Goal: Information Seeking & Learning: Learn about a topic

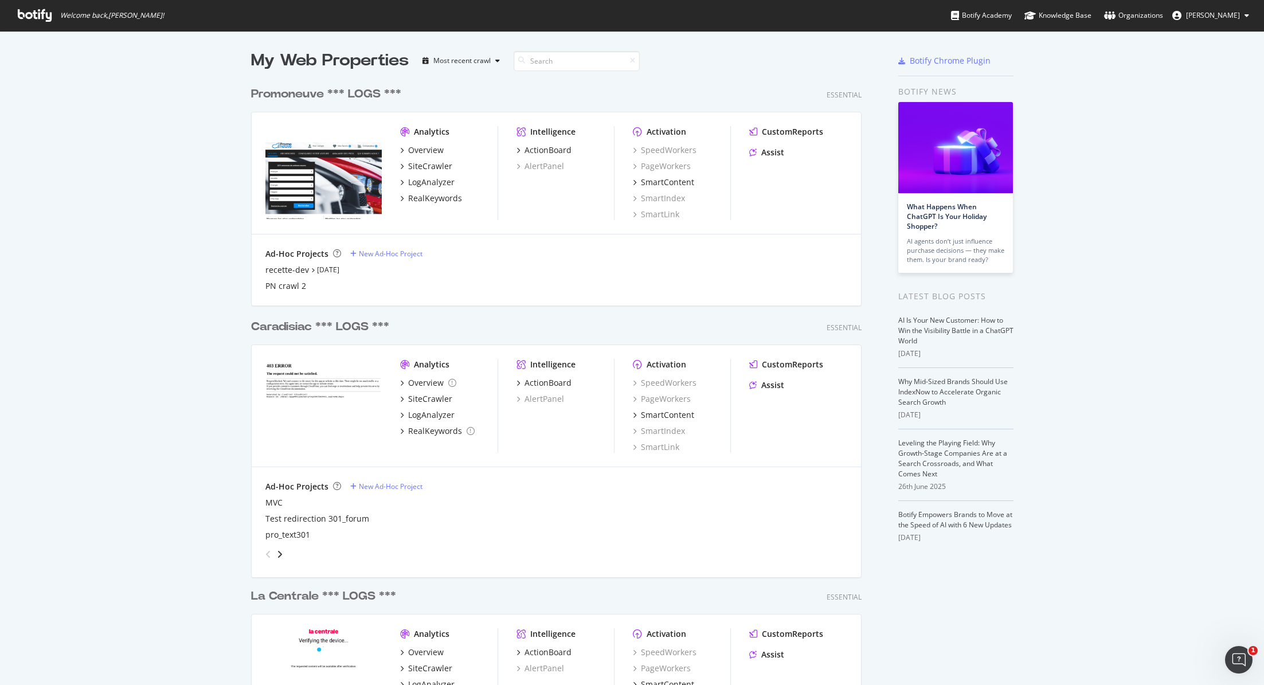
scroll to position [685, 1264]
click at [292, 268] on div "recette-dev" at bounding box center [287, 269] width 44 height 11
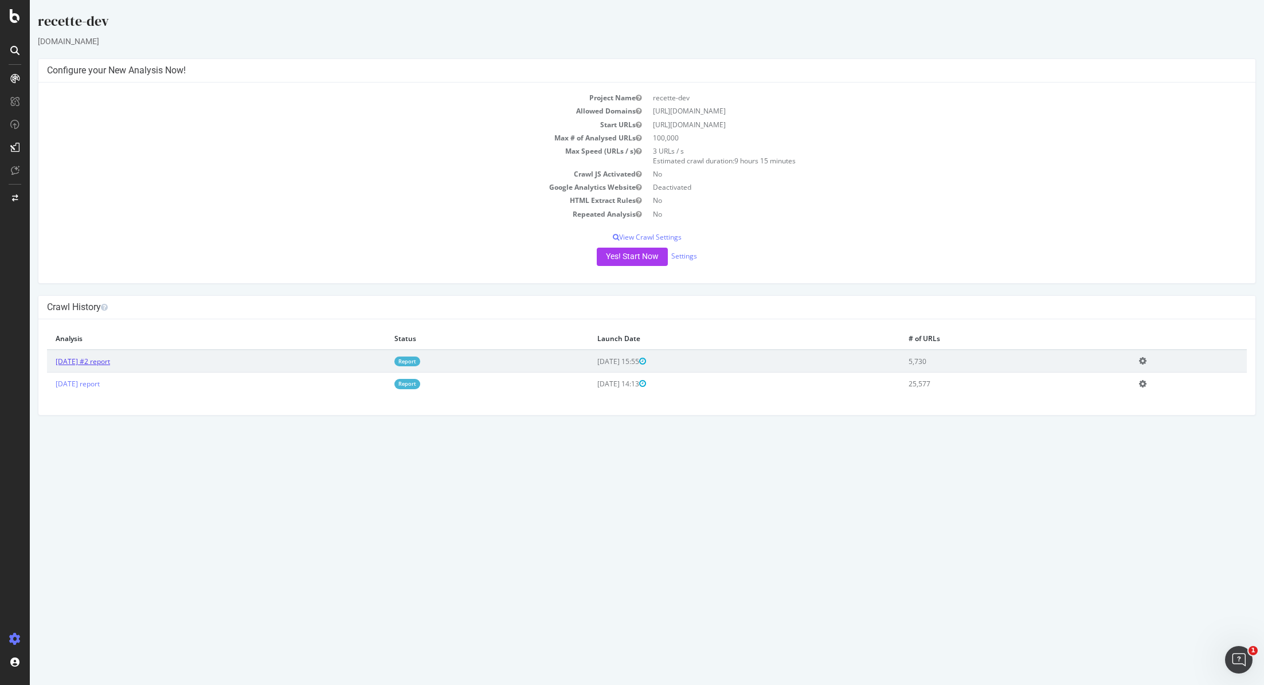
click at [110, 360] on link "2025 Aug. 26th #2 report" at bounding box center [83, 361] width 54 height 10
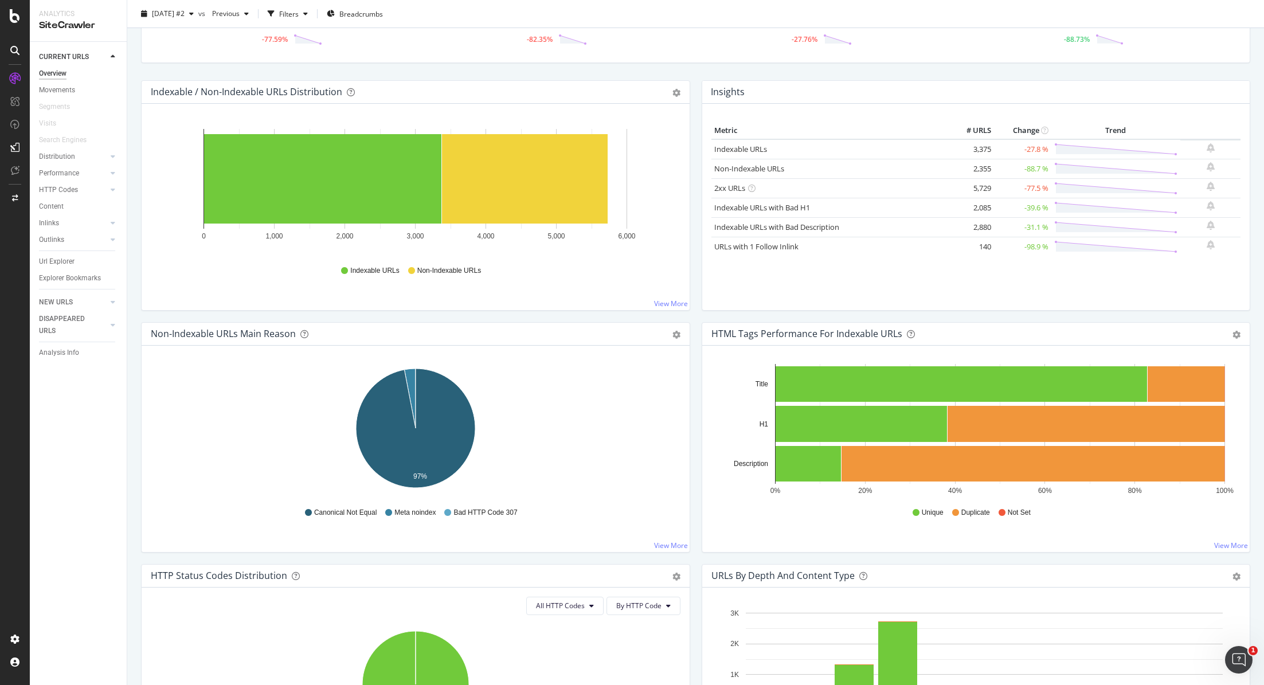
scroll to position [96, 0]
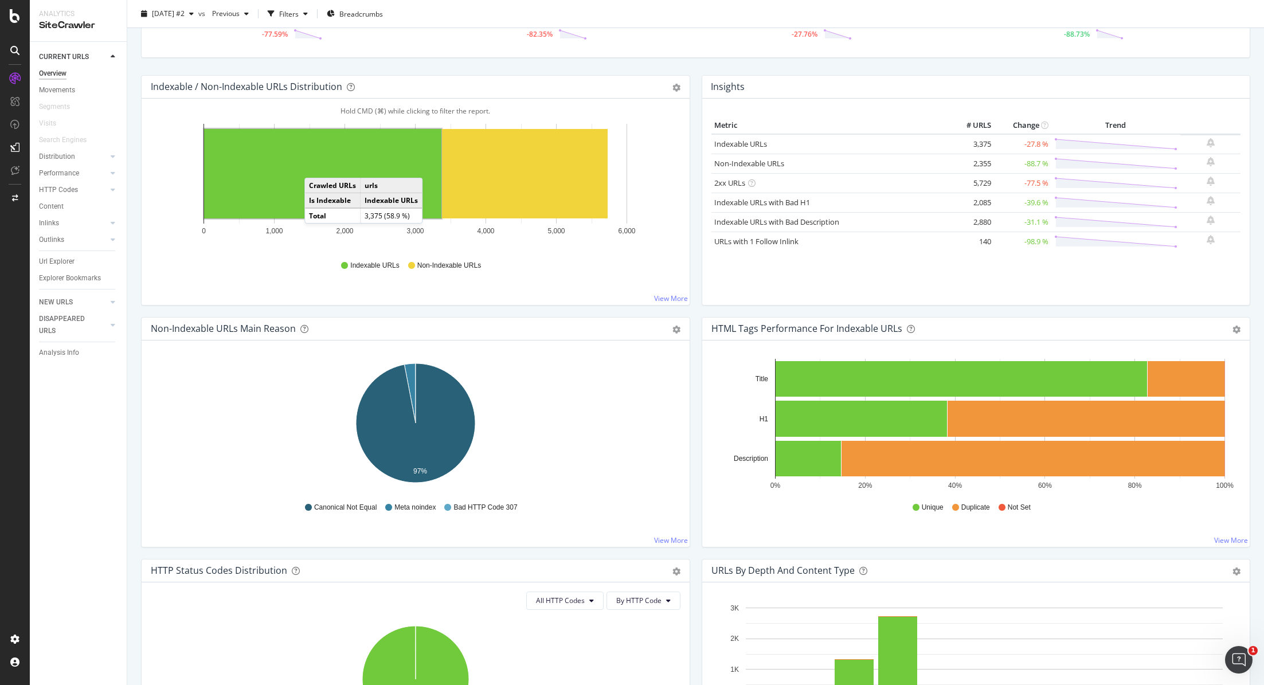
click at [315, 166] on rect "A chart." at bounding box center [322, 173] width 237 height 89
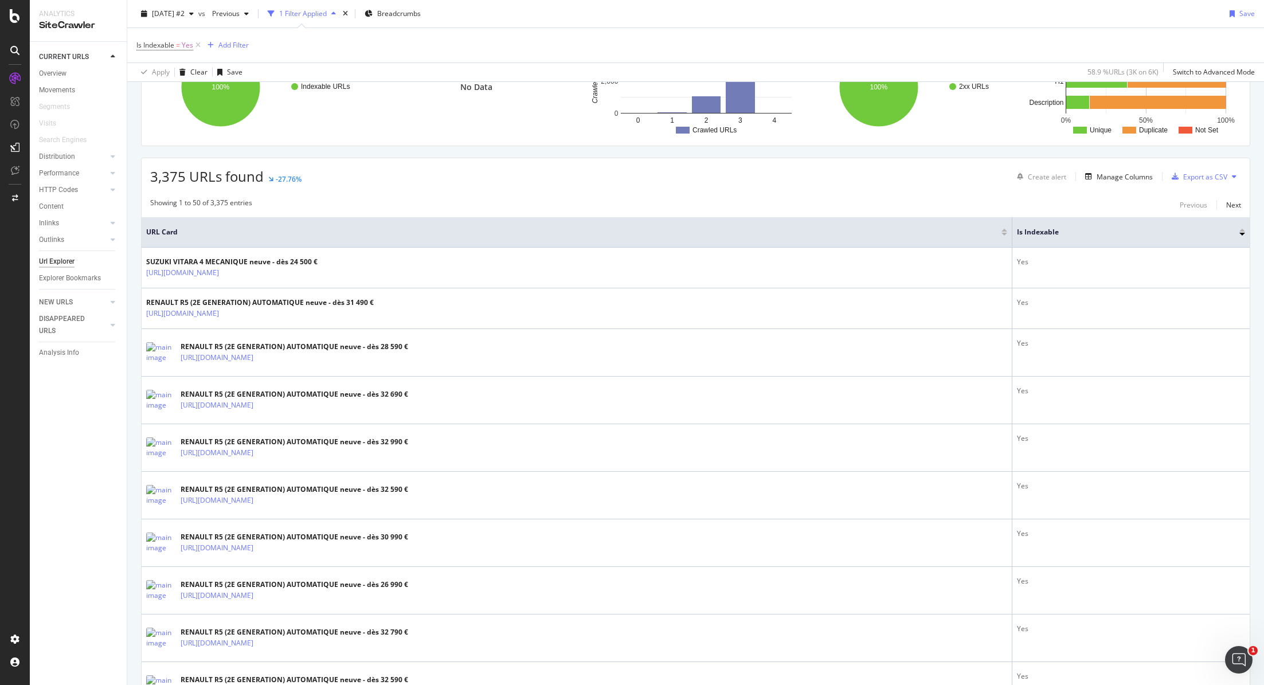
scroll to position [134, 0]
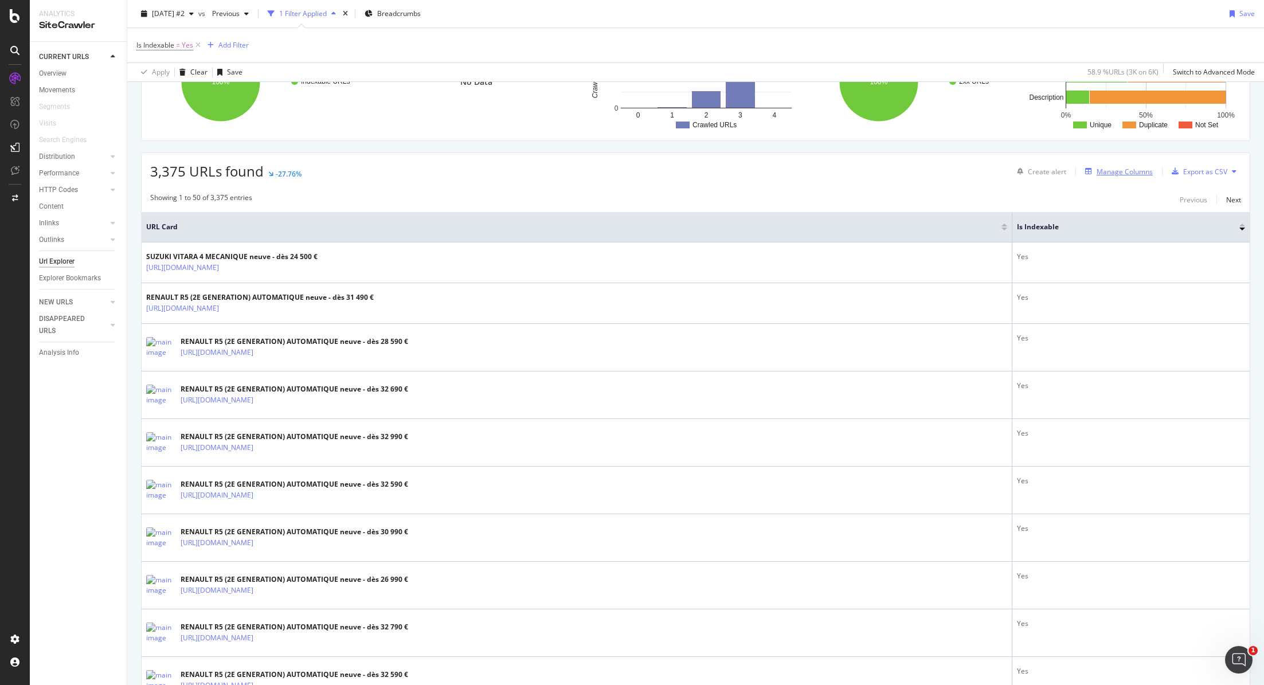
click at [1100, 170] on div "Manage Columns" at bounding box center [1124, 172] width 56 height 10
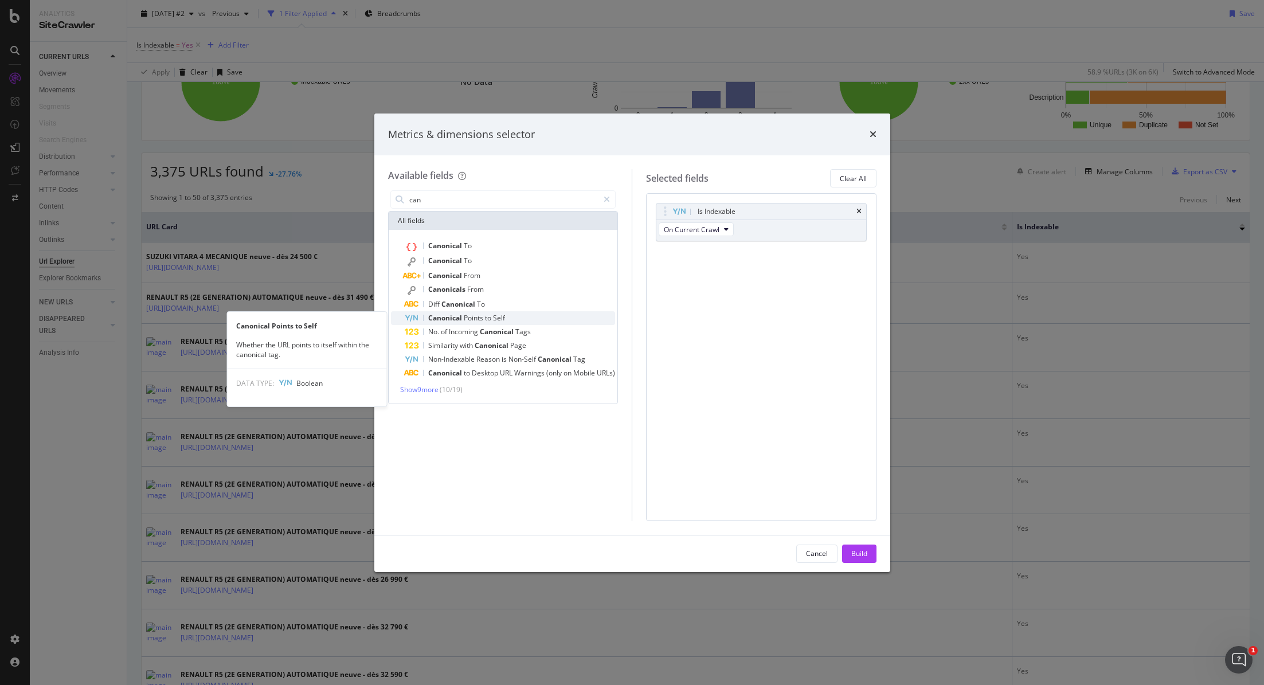
type input "can"
click at [450, 317] on span "Canonical" at bounding box center [446, 318] width 36 height 10
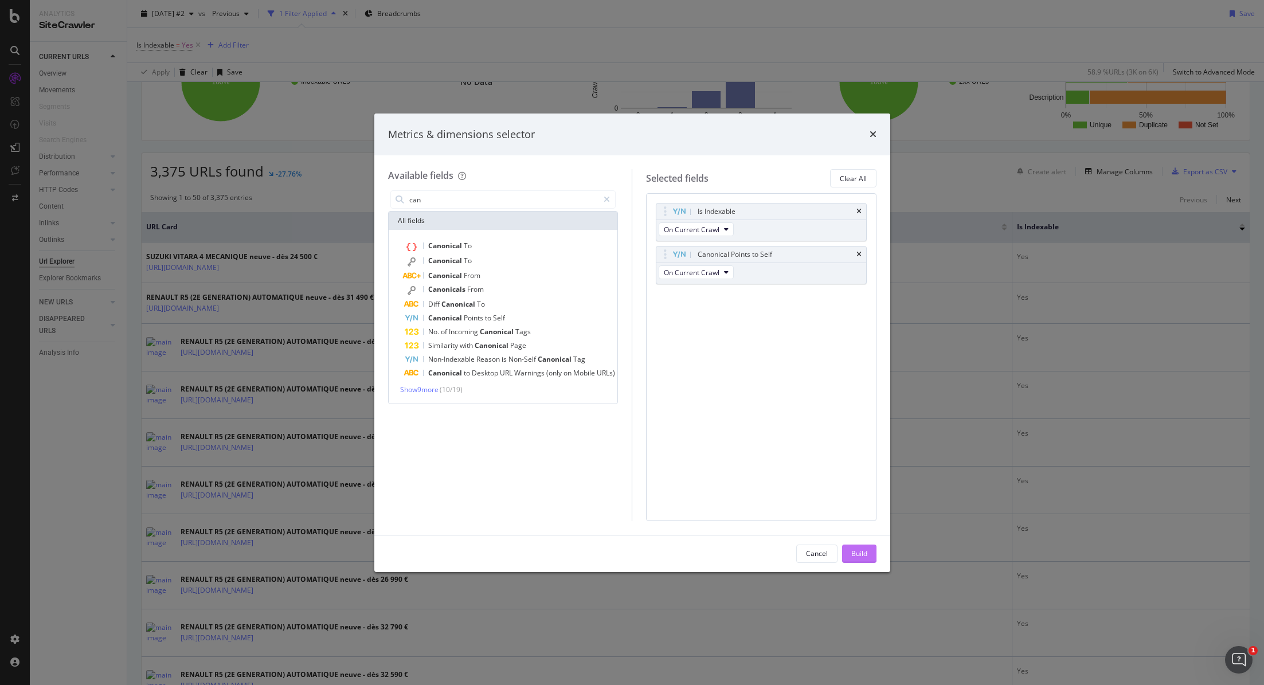
click at [872, 557] on button "Build" at bounding box center [859, 553] width 34 height 18
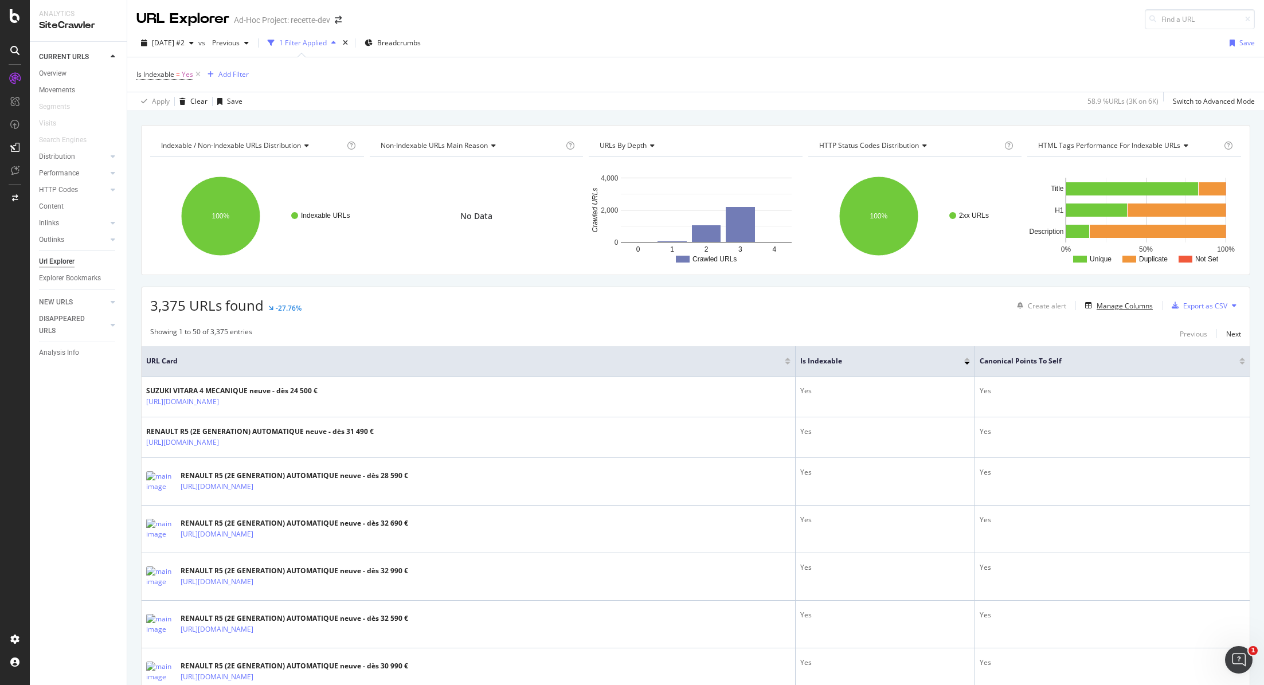
scroll to position [56, 0]
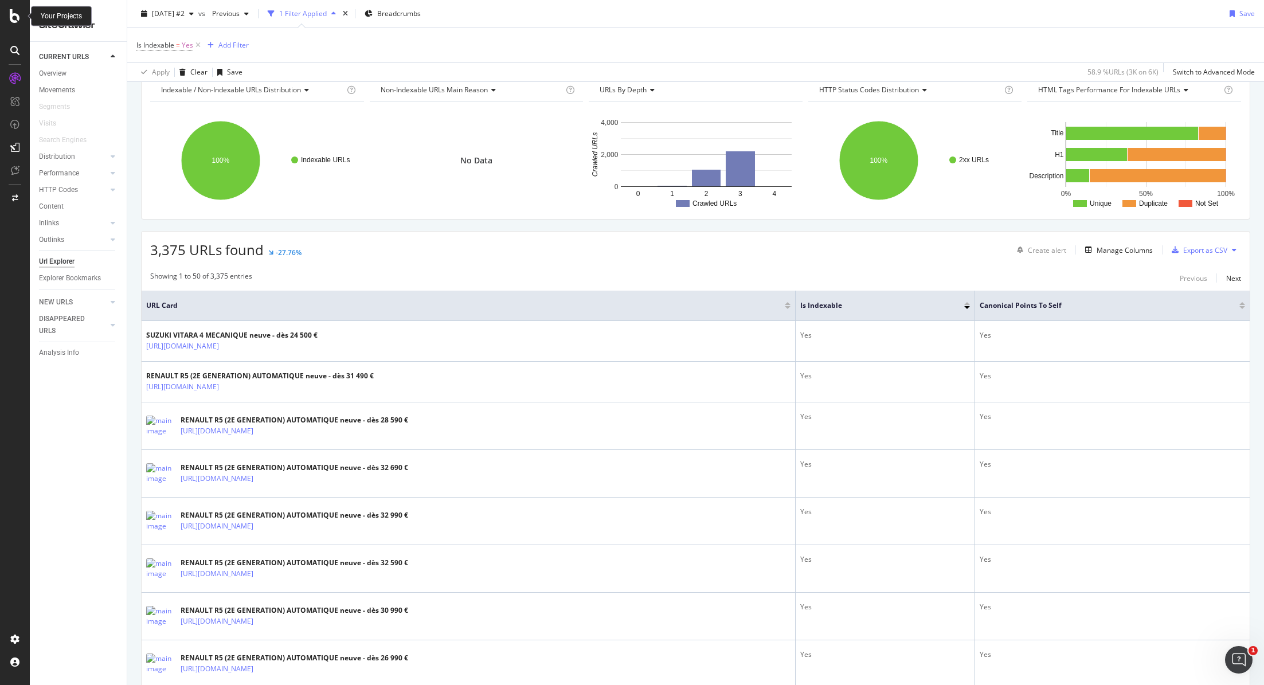
click at [20, 13] on div at bounding box center [15, 16] width 28 height 14
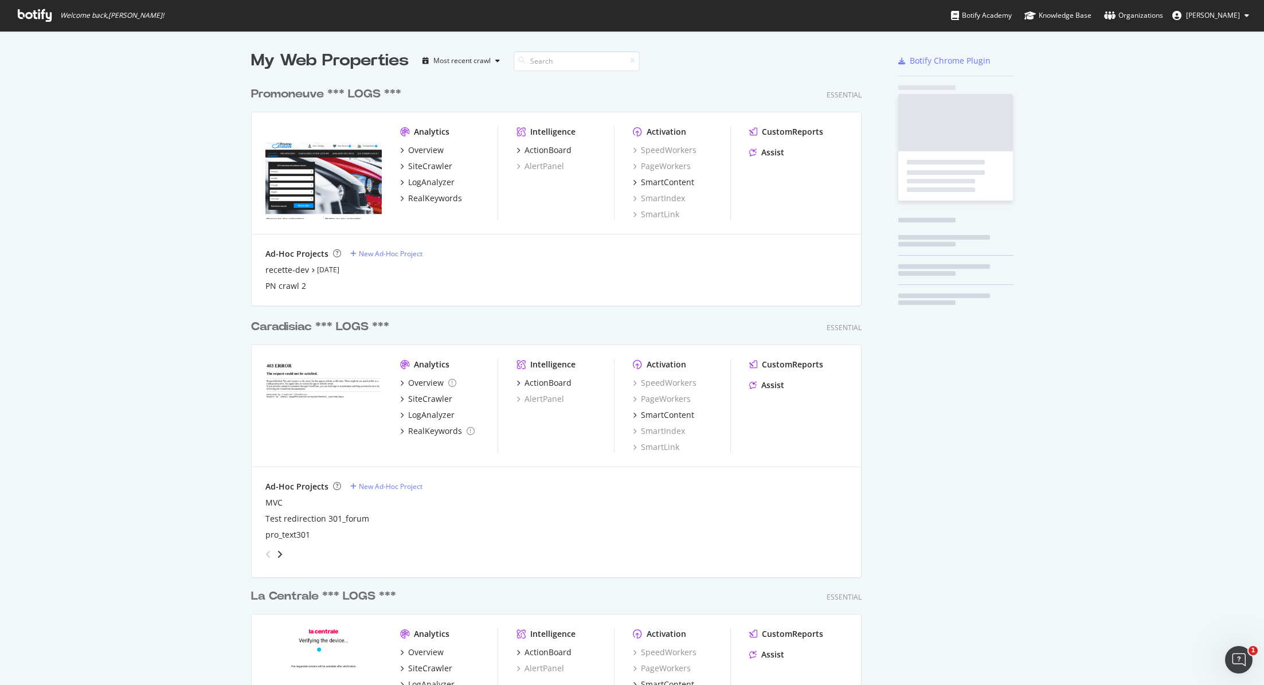
scroll to position [685, 1264]
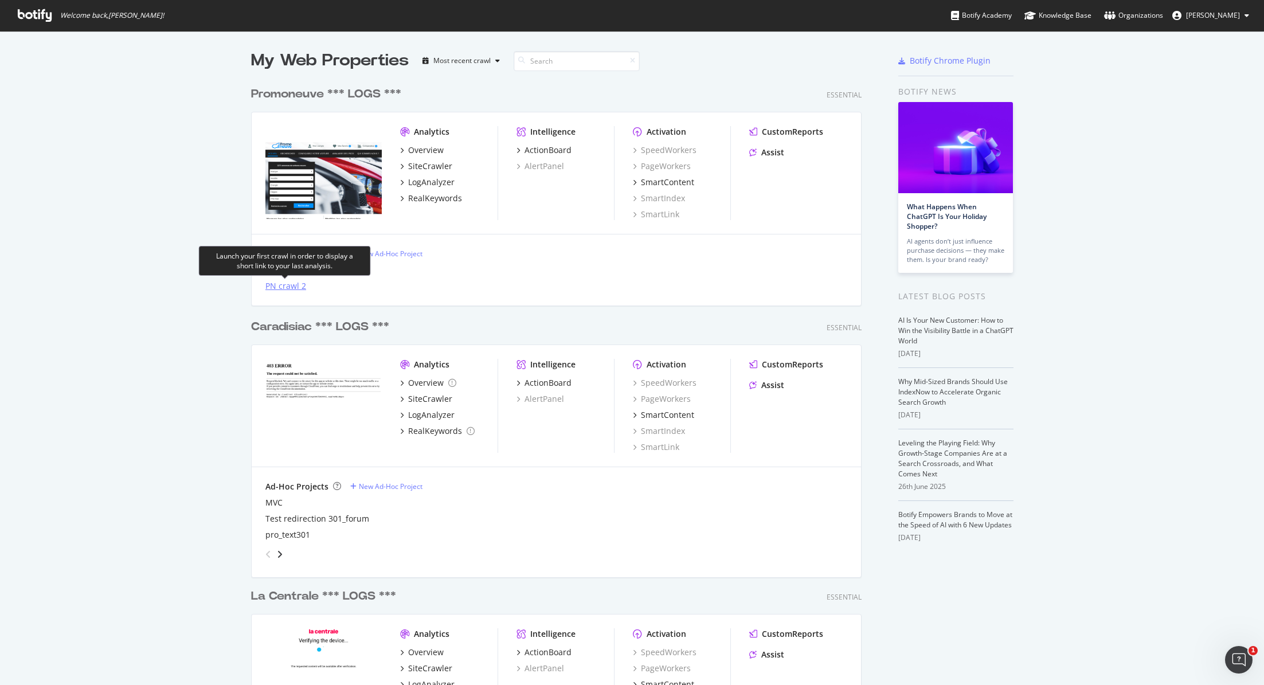
click at [295, 285] on div "PN crawl 2" at bounding box center [285, 285] width 41 height 11
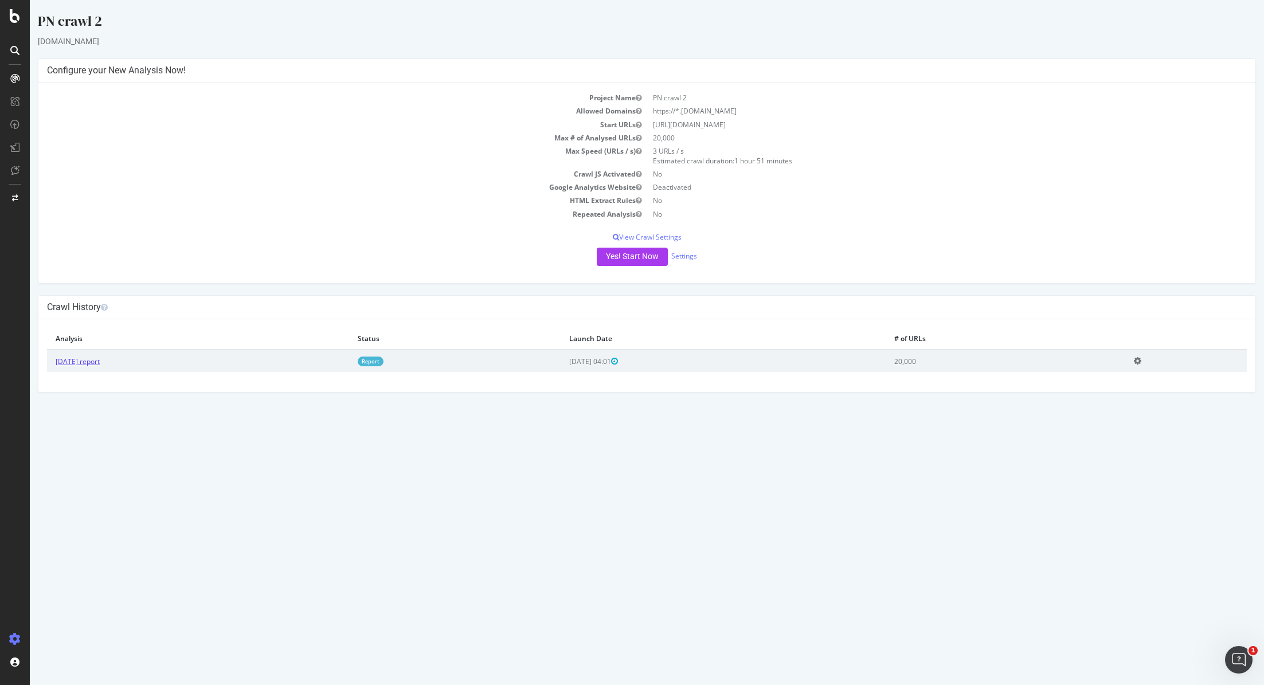
click at [100, 361] on link "2025 Aug. 28th report" at bounding box center [78, 361] width 44 height 10
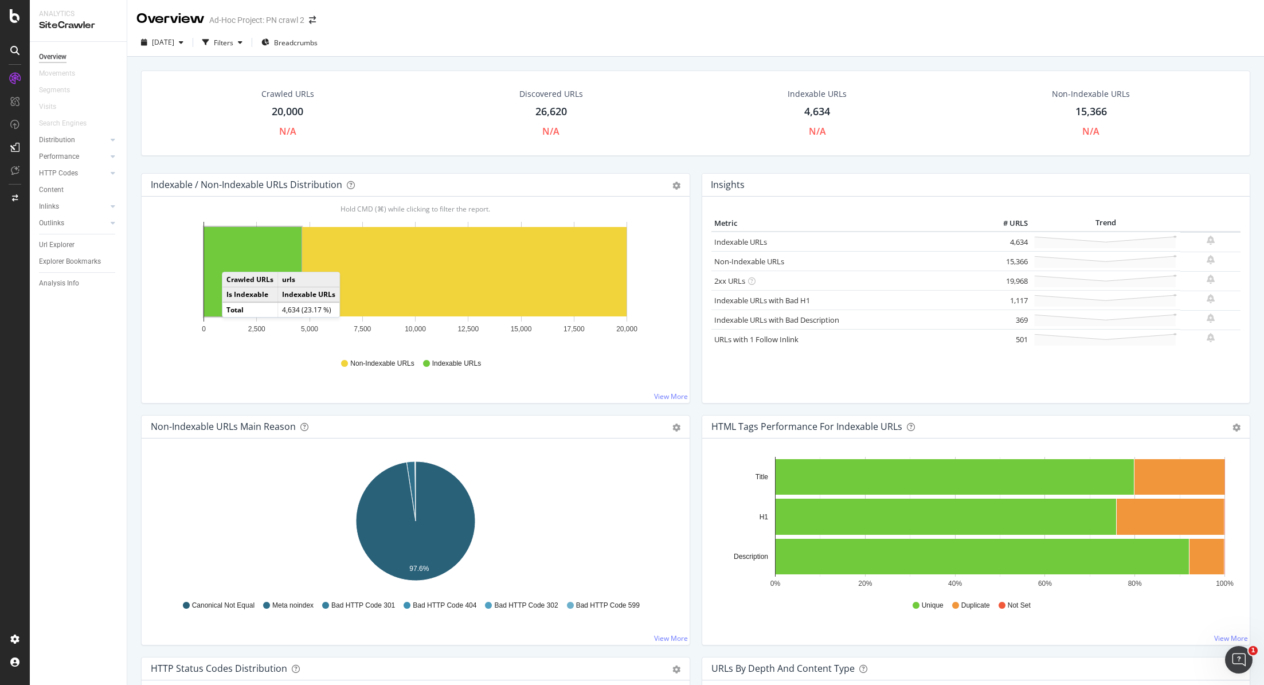
click at [232, 260] on rect "A chart." at bounding box center [252, 271] width 97 height 89
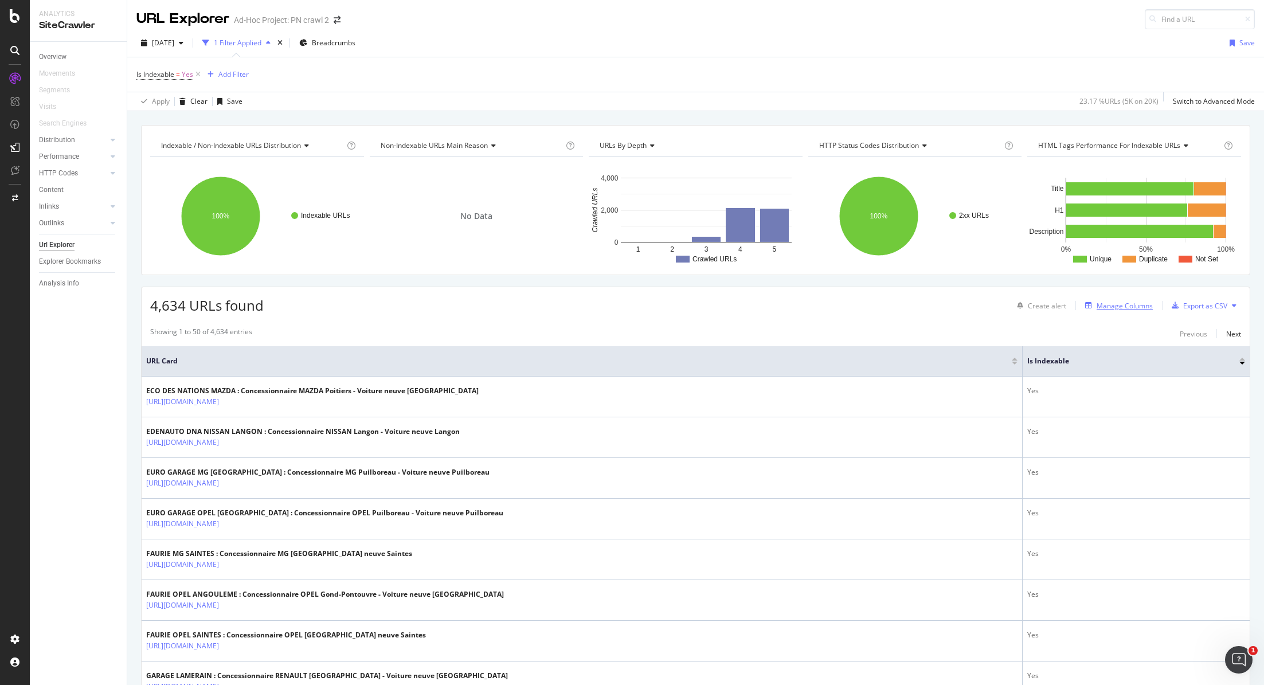
click at [1123, 304] on div "Manage Columns" at bounding box center [1124, 306] width 56 height 10
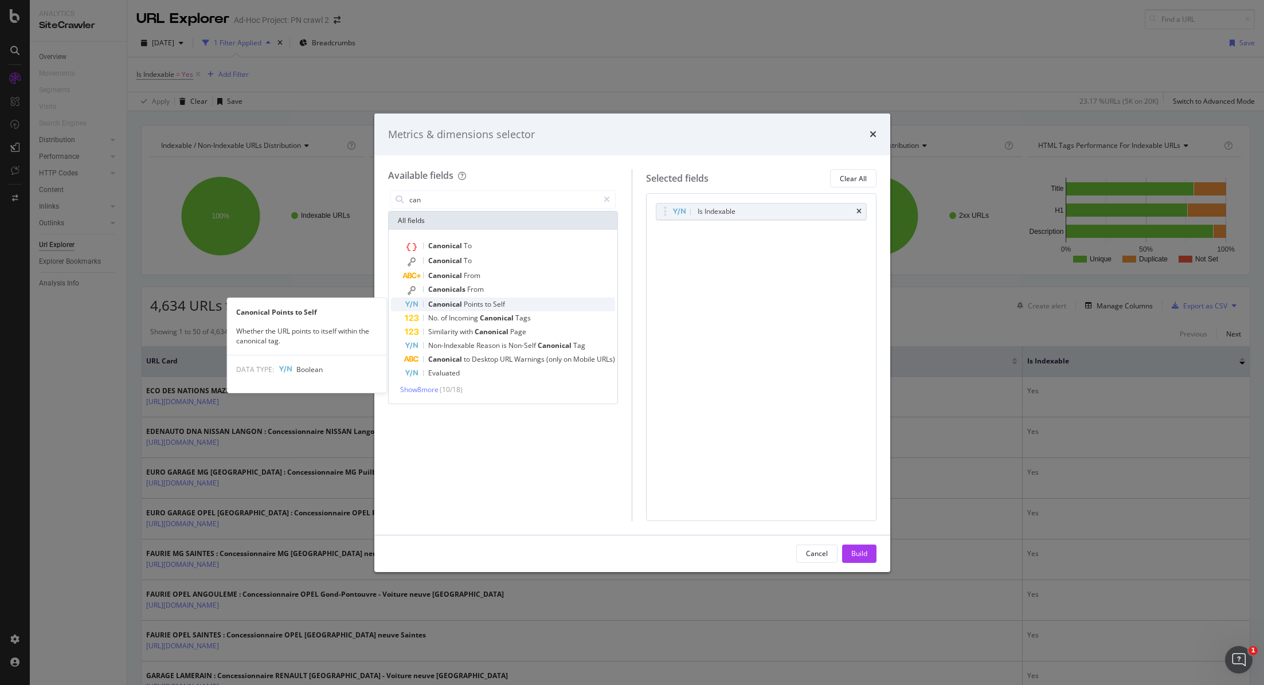
type input "can"
click at [471, 303] on span "Points" at bounding box center [474, 304] width 21 height 10
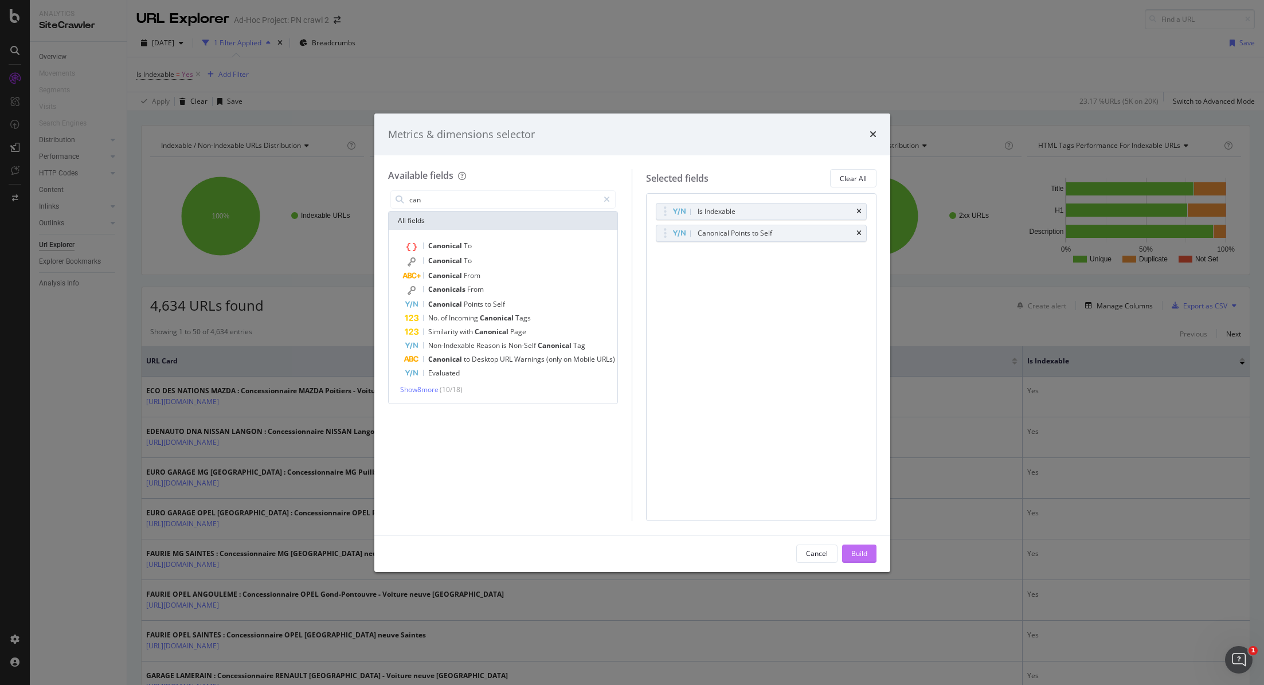
click at [853, 561] on div "Build" at bounding box center [859, 553] width 16 height 17
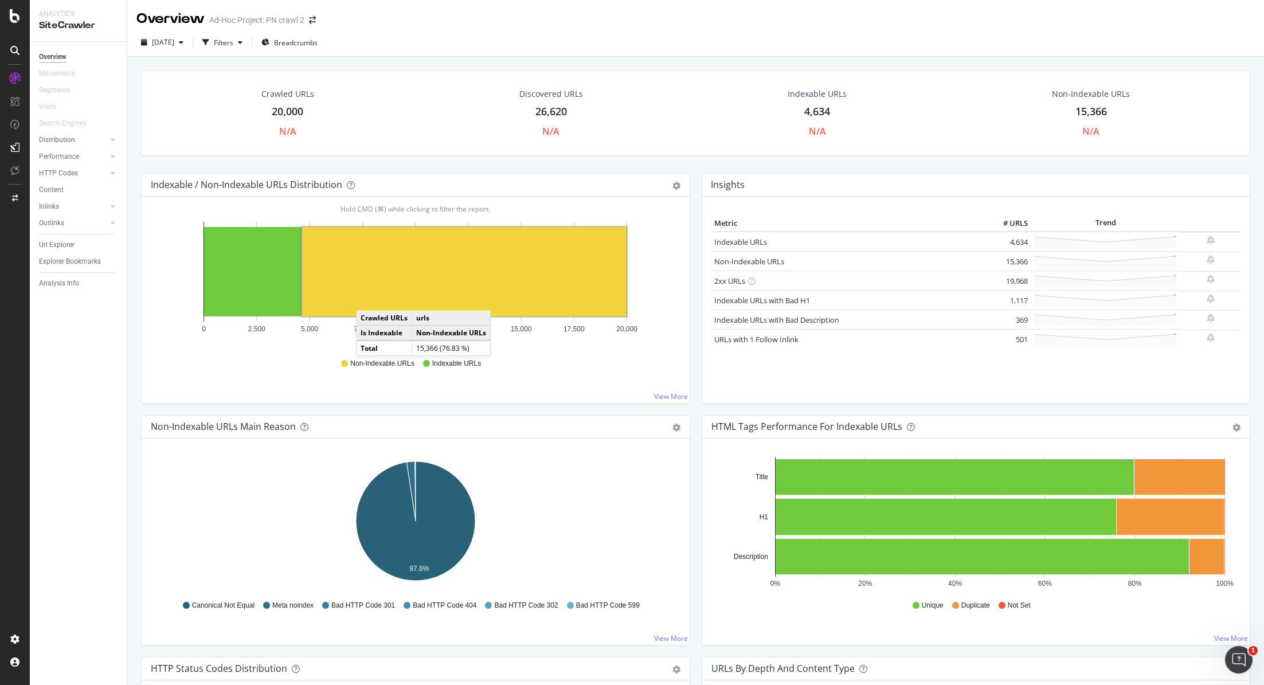
click at [367, 298] on rect "A chart." at bounding box center [464, 271] width 324 height 89
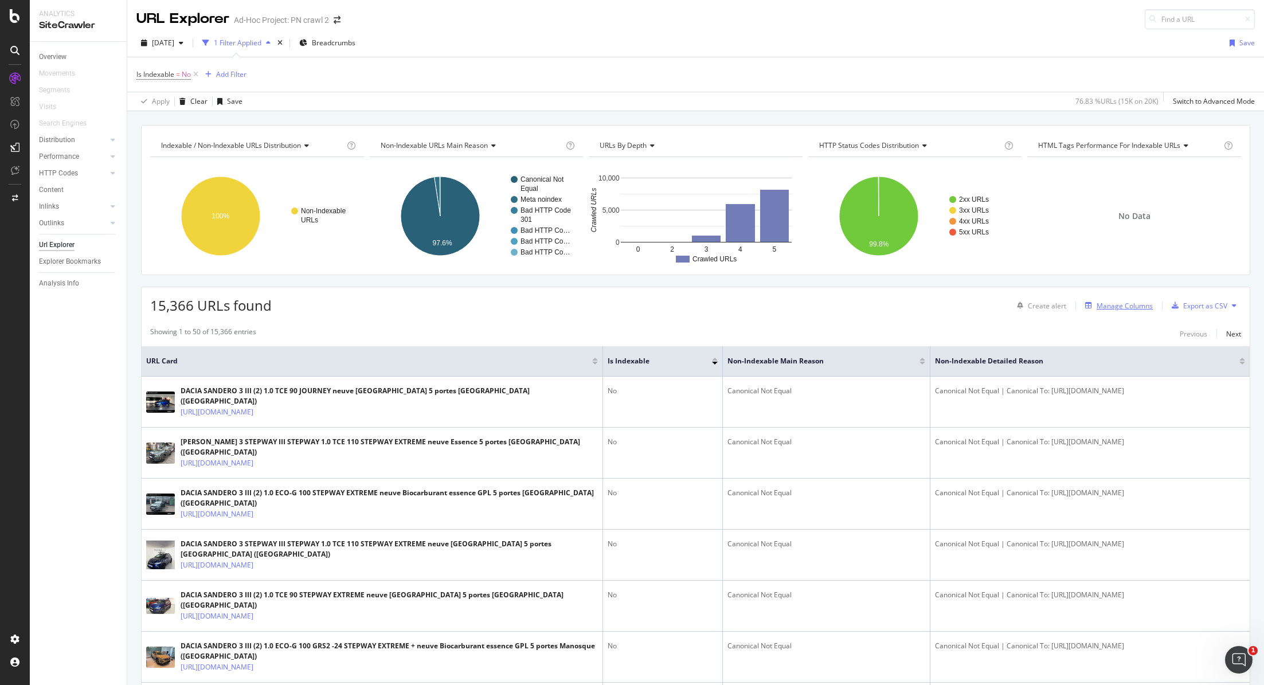
click at [1131, 303] on div "Manage Columns" at bounding box center [1124, 306] width 56 height 10
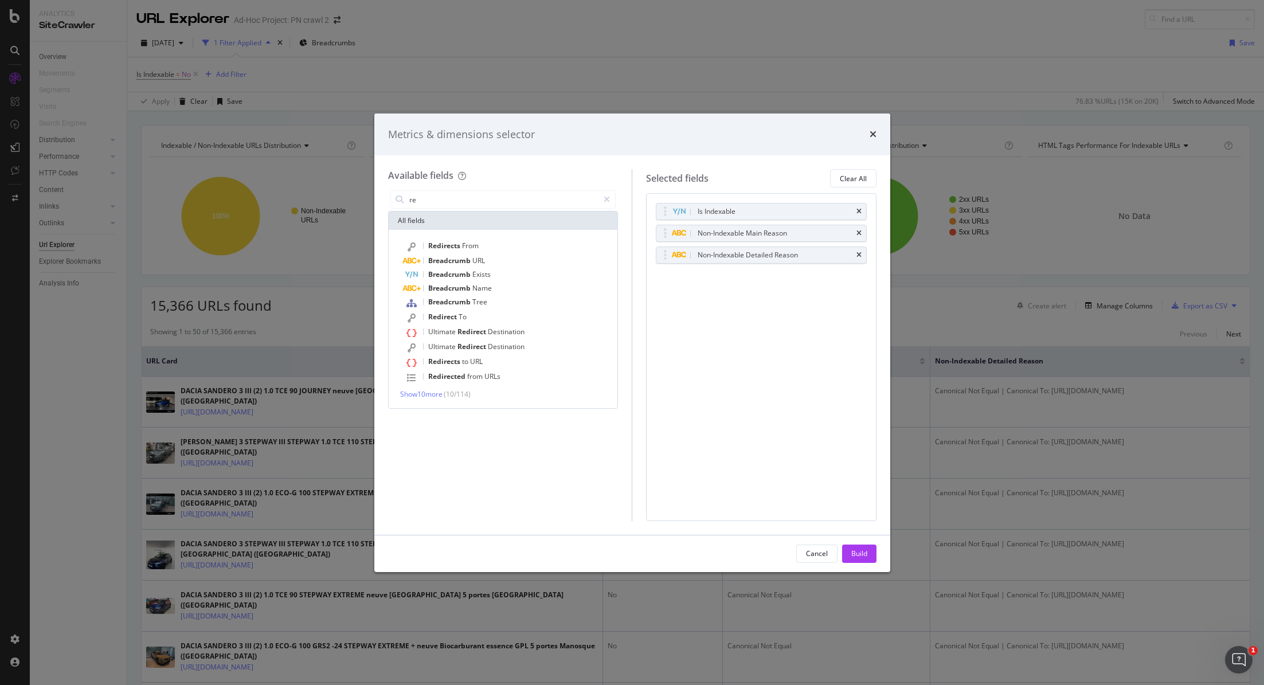
type input "r"
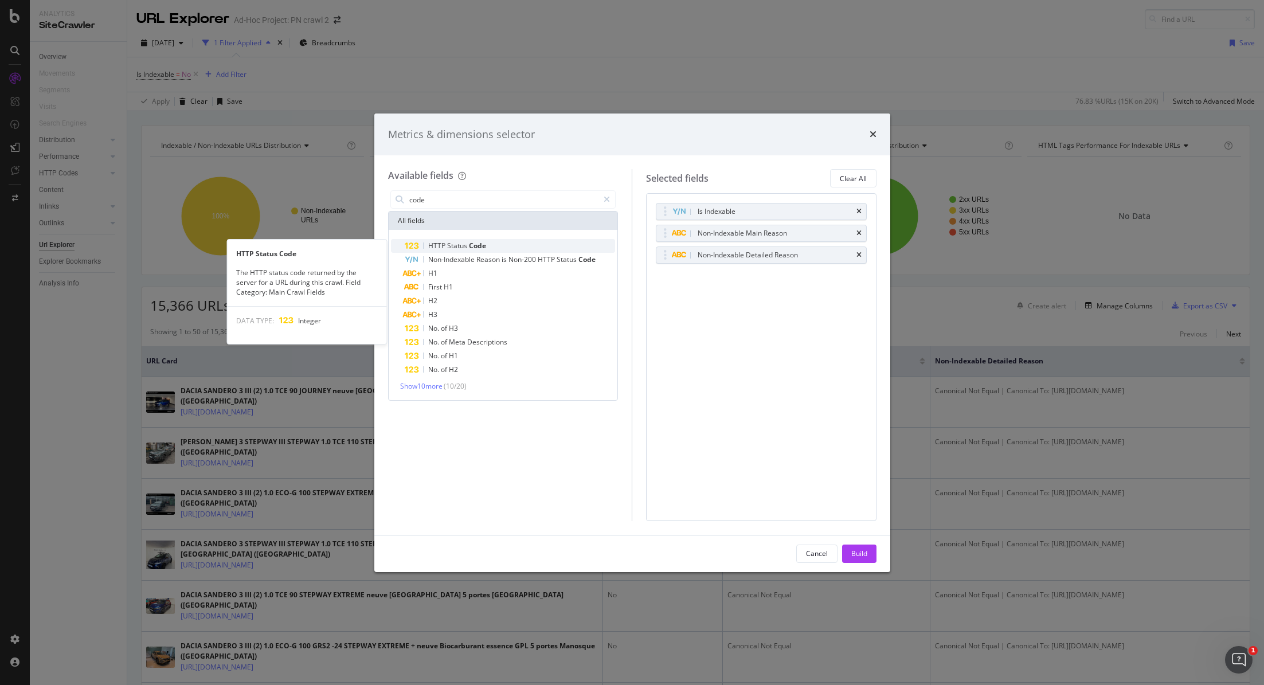
click at [447, 249] on span "Status" at bounding box center [458, 246] width 22 height 10
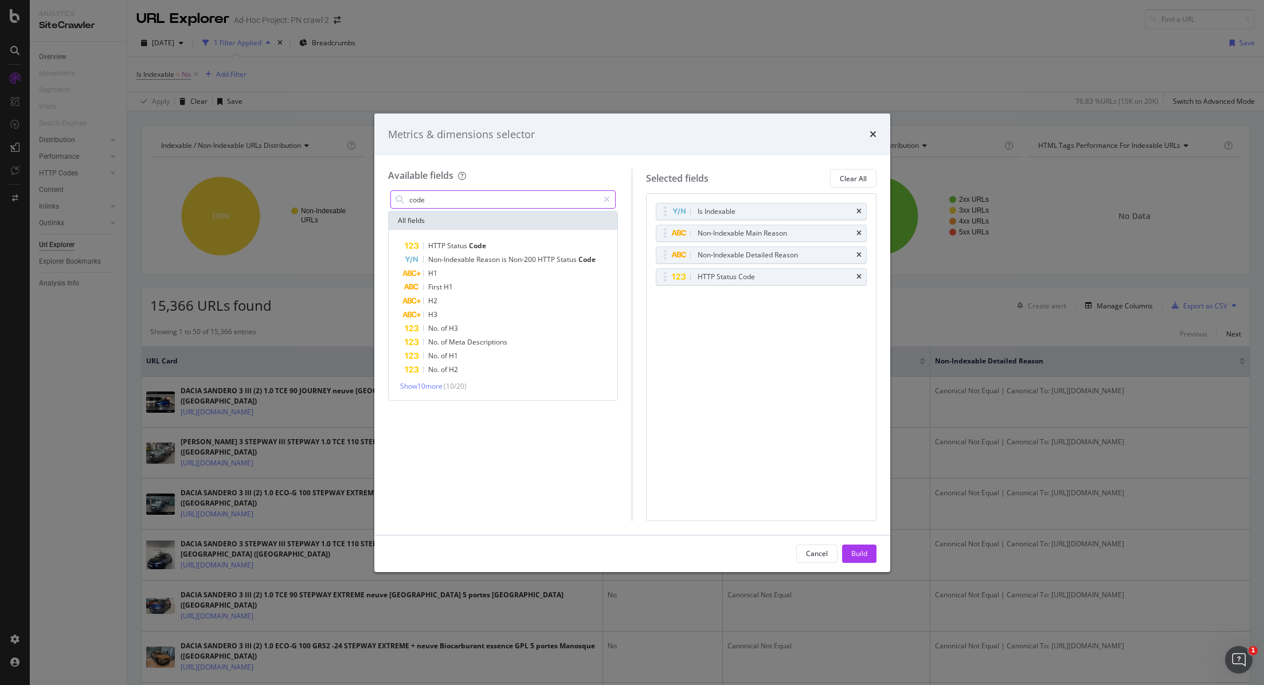
click at [460, 200] on input "code" at bounding box center [503, 199] width 191 height 17
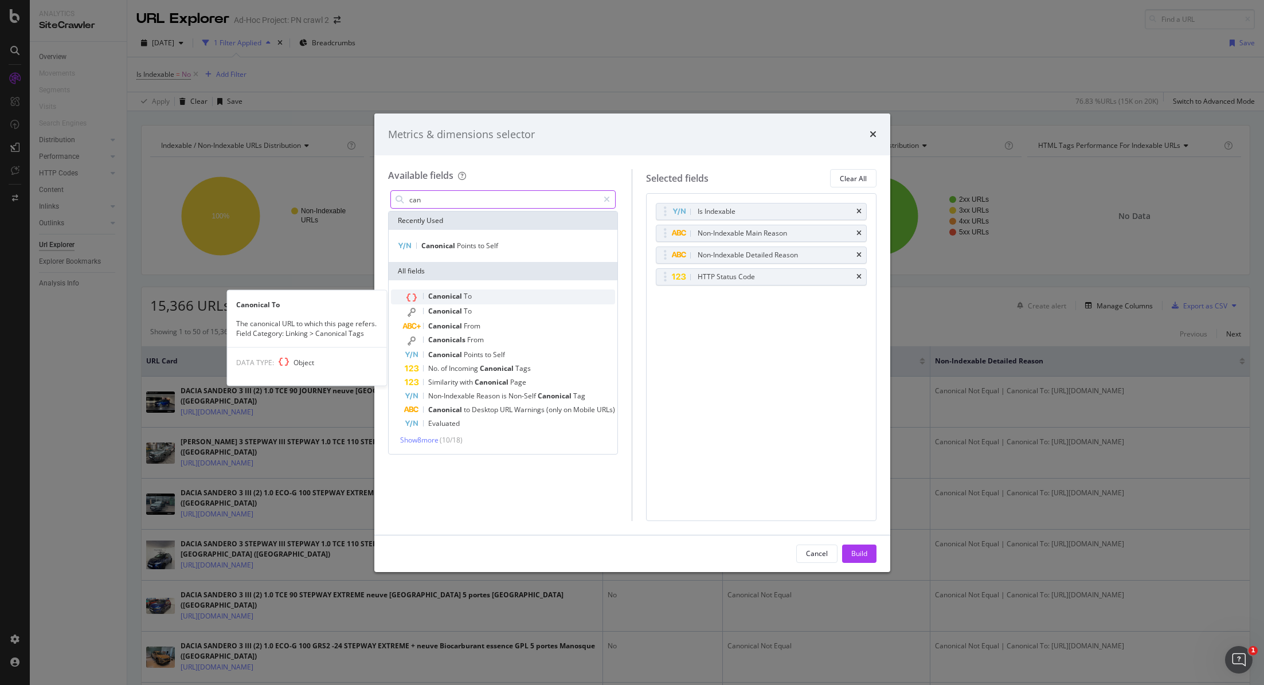
type input "can"
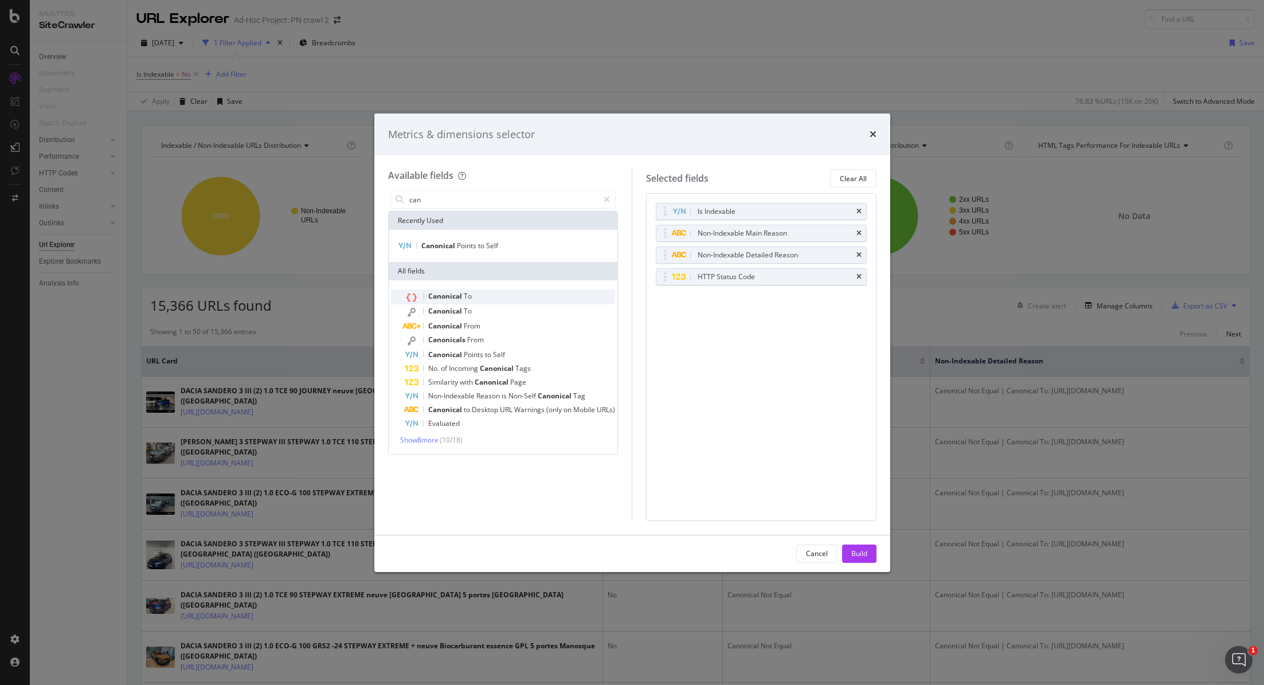
click at [445, 300] on span "Canonical" at bounding box center [446, 296] width 36 height 10
click at [855, 555] on div "Build" at bounding box center [859, 553] width 16 height 10
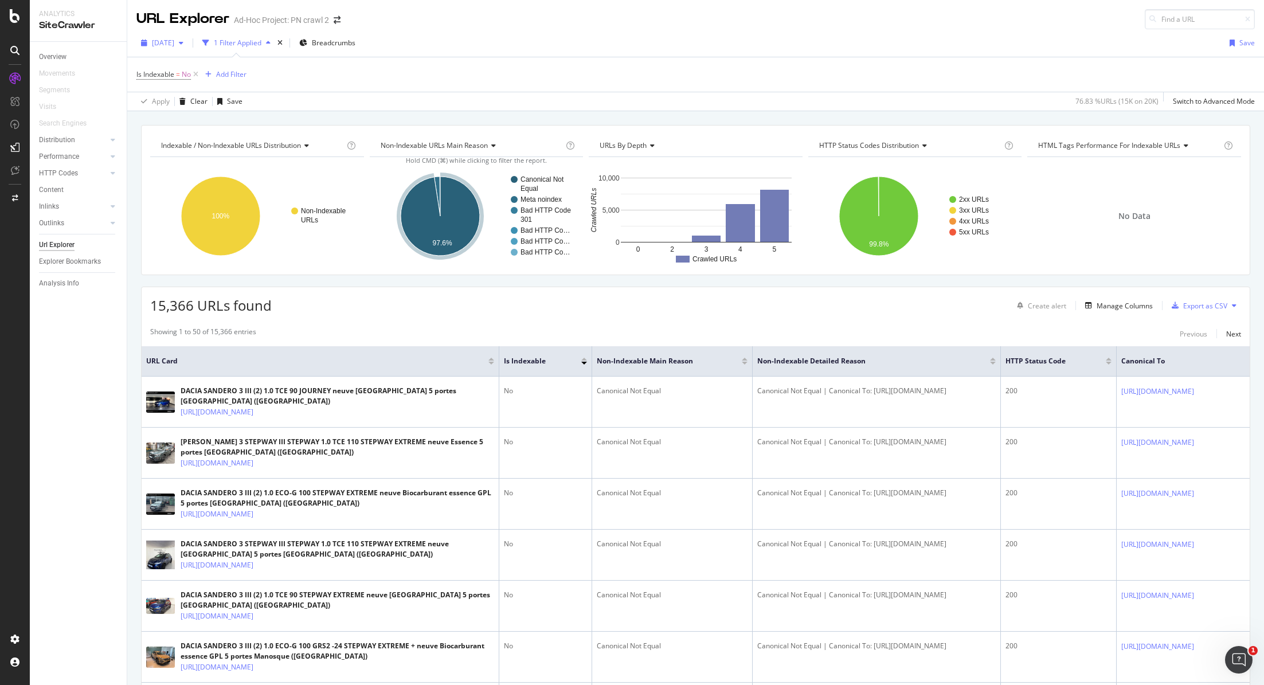
click at [174, 38] on span "[DATE]" at bounding box center [163, 43] width 22 height 10
click at [15, 16] on icon at bounding box center [15, 16] width 10 height 14
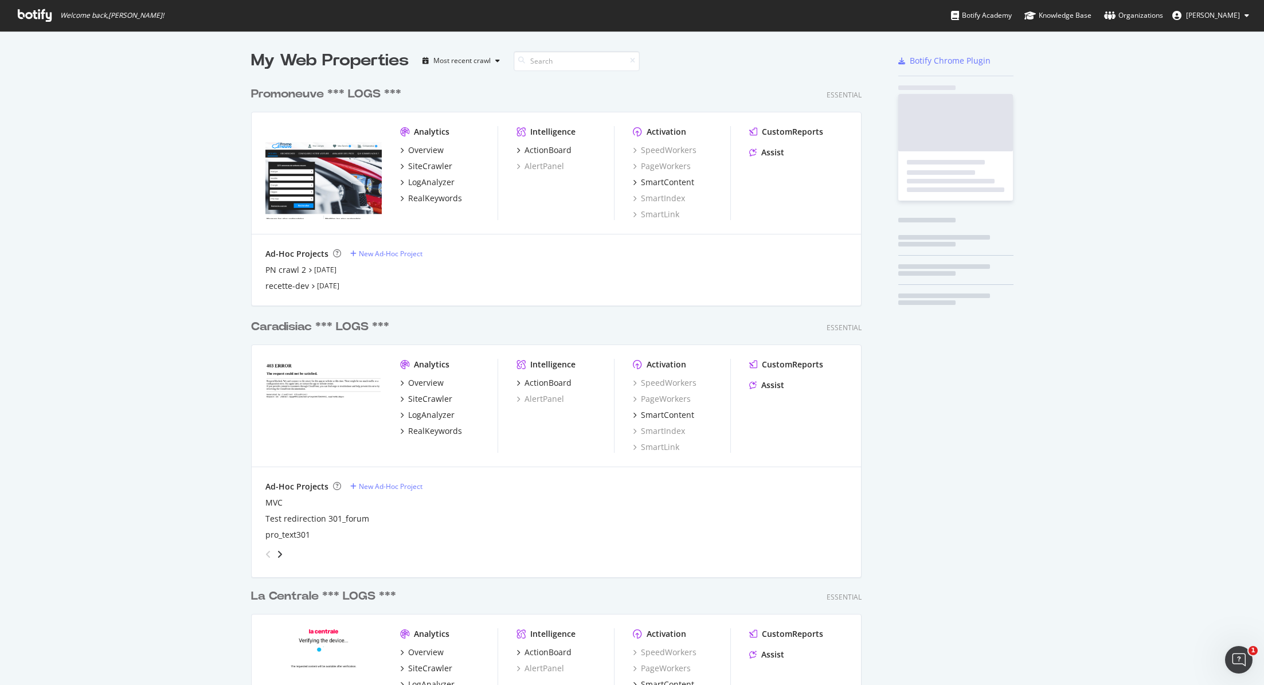
scroll to position [685, 1264]
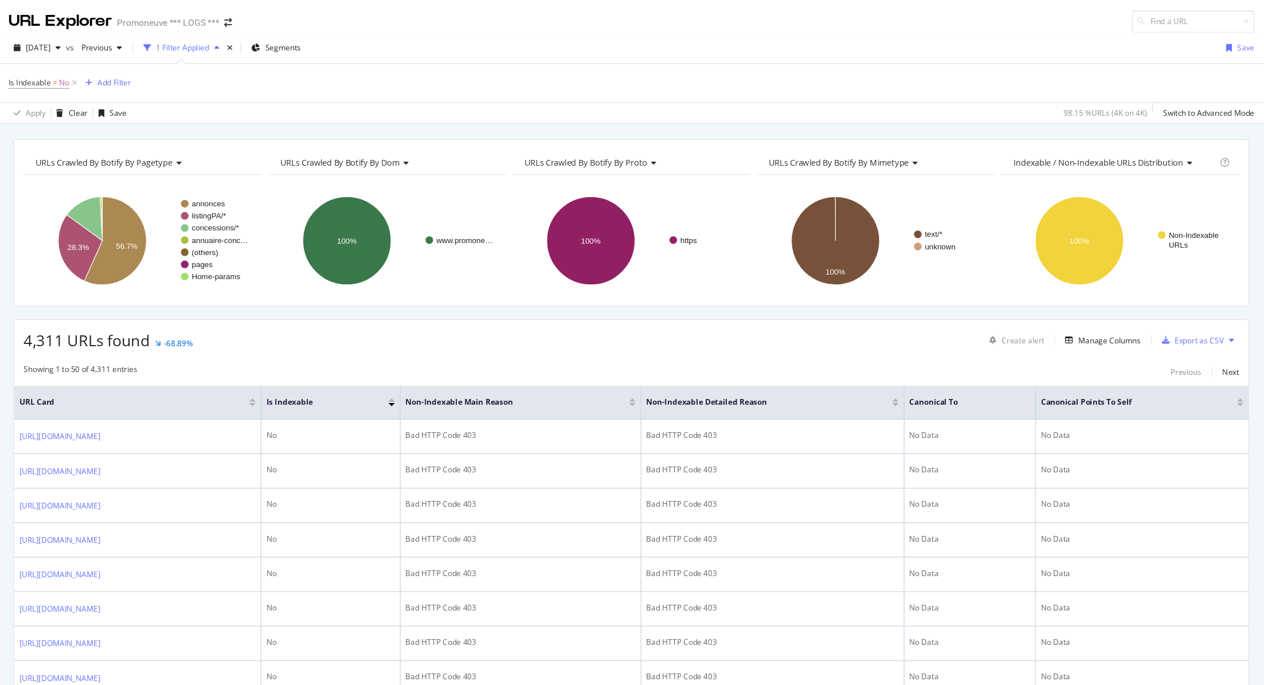
click at [260, 21] on div "Promoneuve *** LOGS ***" at bounding box center [280, 19] width 92 height 11
click at [198, 14] on div "URL Explorer" at bounding box center [182, 18] width 93 height 19
click at [249, 20] on div "Promoneuve *** LOGS ***" at bounding box center [280, 19] width 92 height 11
click at [334, 21] on icon "arrow-right-arrow-left" at bounding box center [333, 20] width 7 height 8
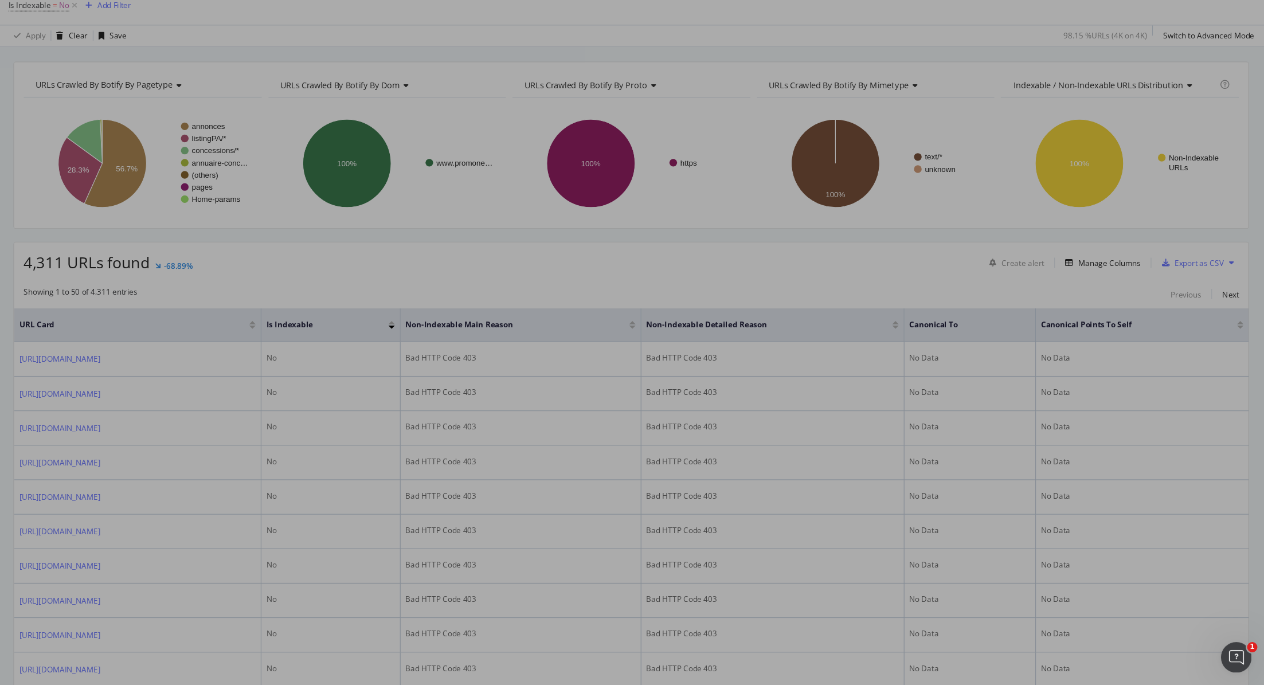
click at [88, 22] on link "Promoneuve *** LOGS ***" at bounding box center [44, 16] width 88 height 12
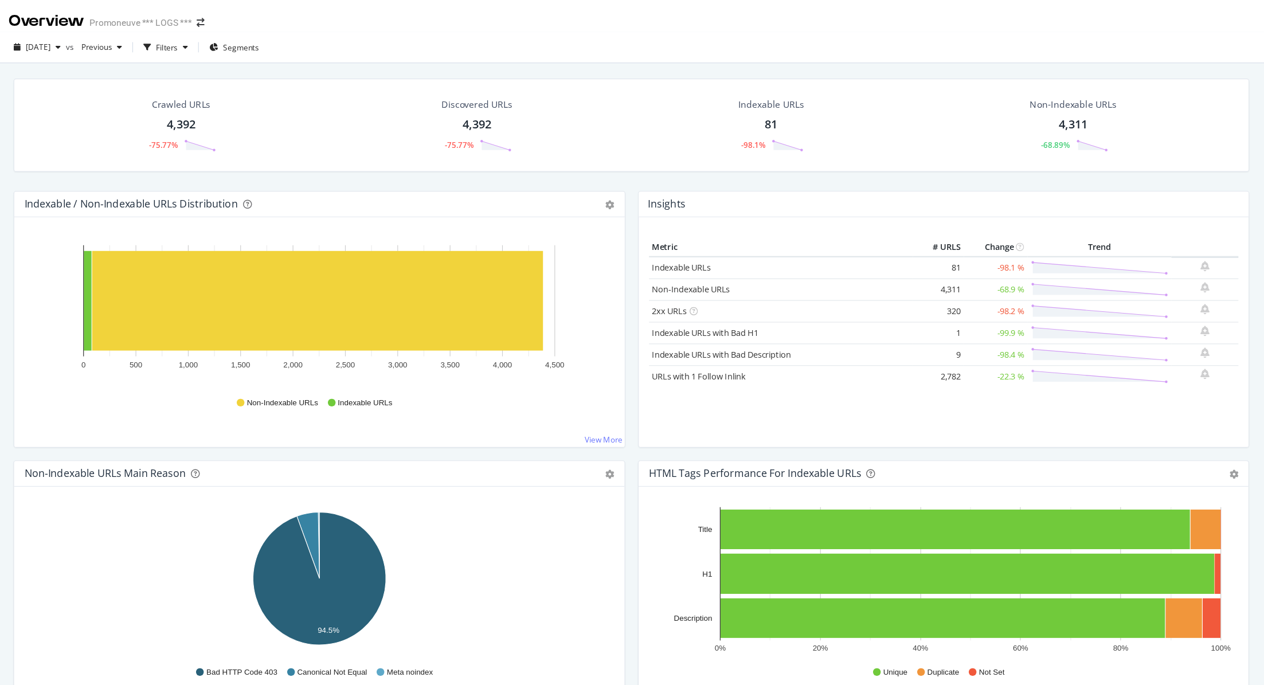
click at [169, 11] on div "Overview" at bounding box center [170, 18] width 68 height 19
click at [170, 40] on span "2025 Aug. 17th" at bounding box center [163, 42] width 22 height 10
click at [219, 23] on div "Promoneuve *** LOGS ***" at bounding box center [255, 19] width 92 height 11
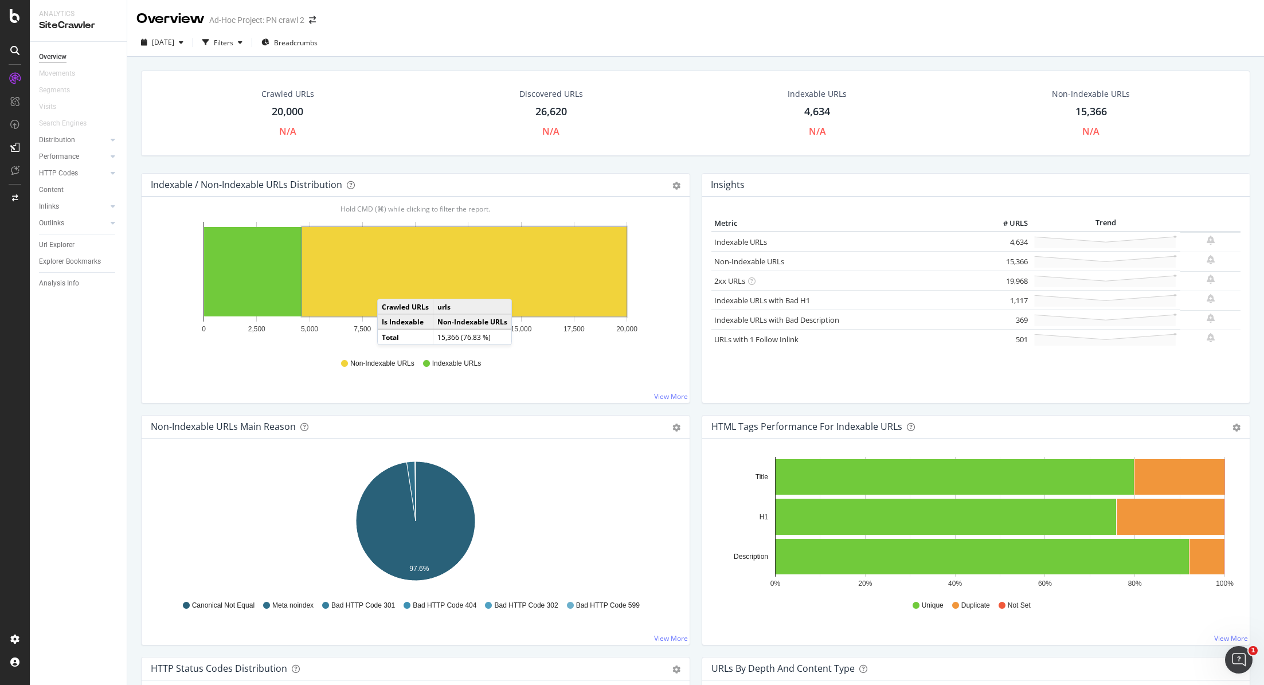
click at [389, 287] on rect "A chart." at bounding box center [464, 271] width 324 height 89
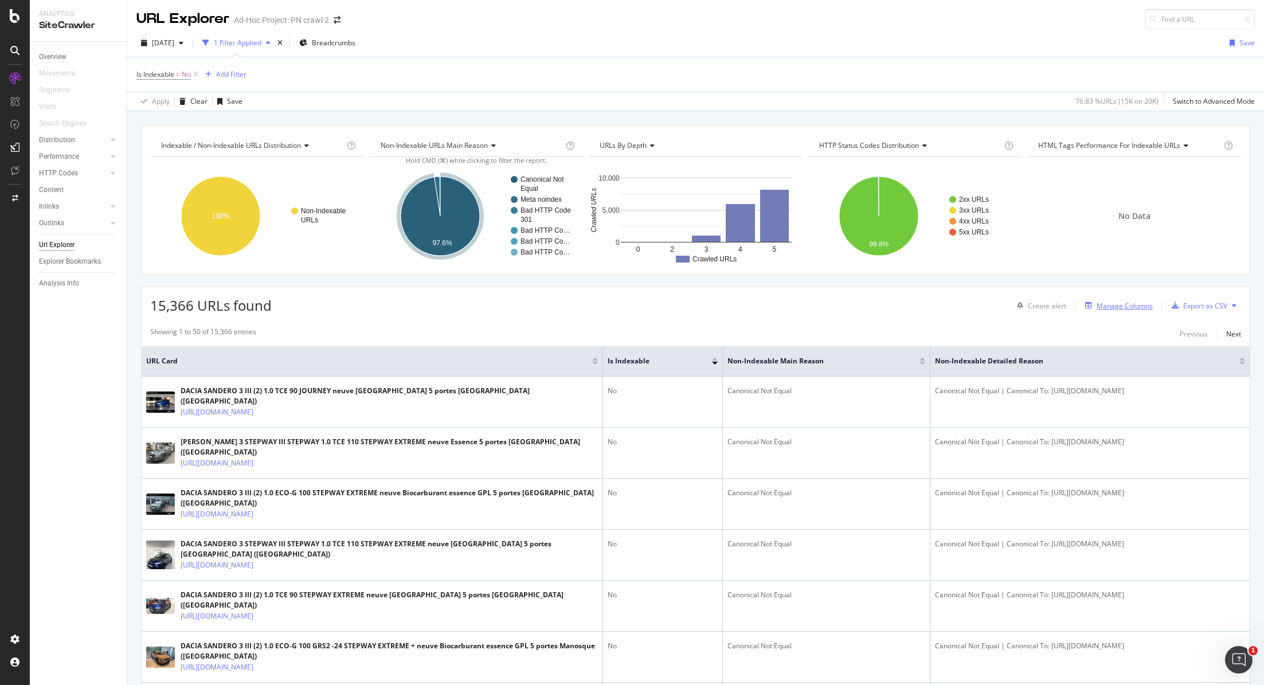
click at [1126, 305] on div "Manage Columns" at bounding box center [1124, 306] width 56 height 10
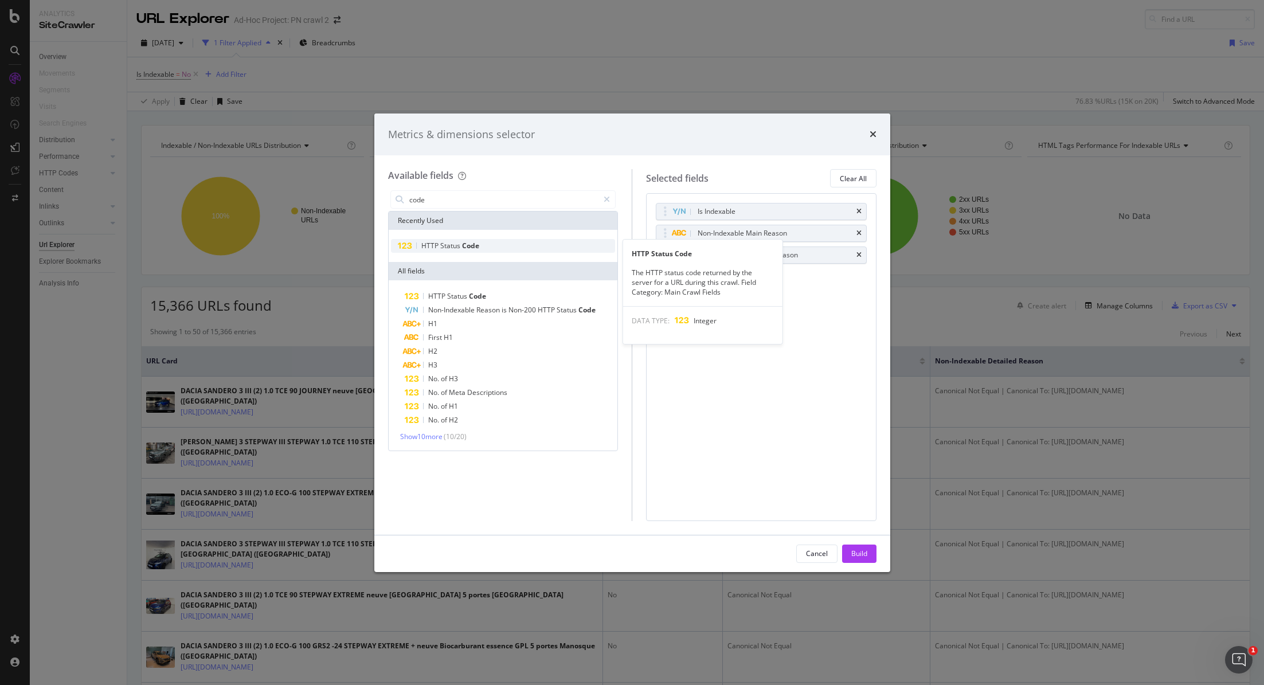
type input "code"
click at [468, 242] on span "Code" at bounding box center [470, 246] width 17 height 10
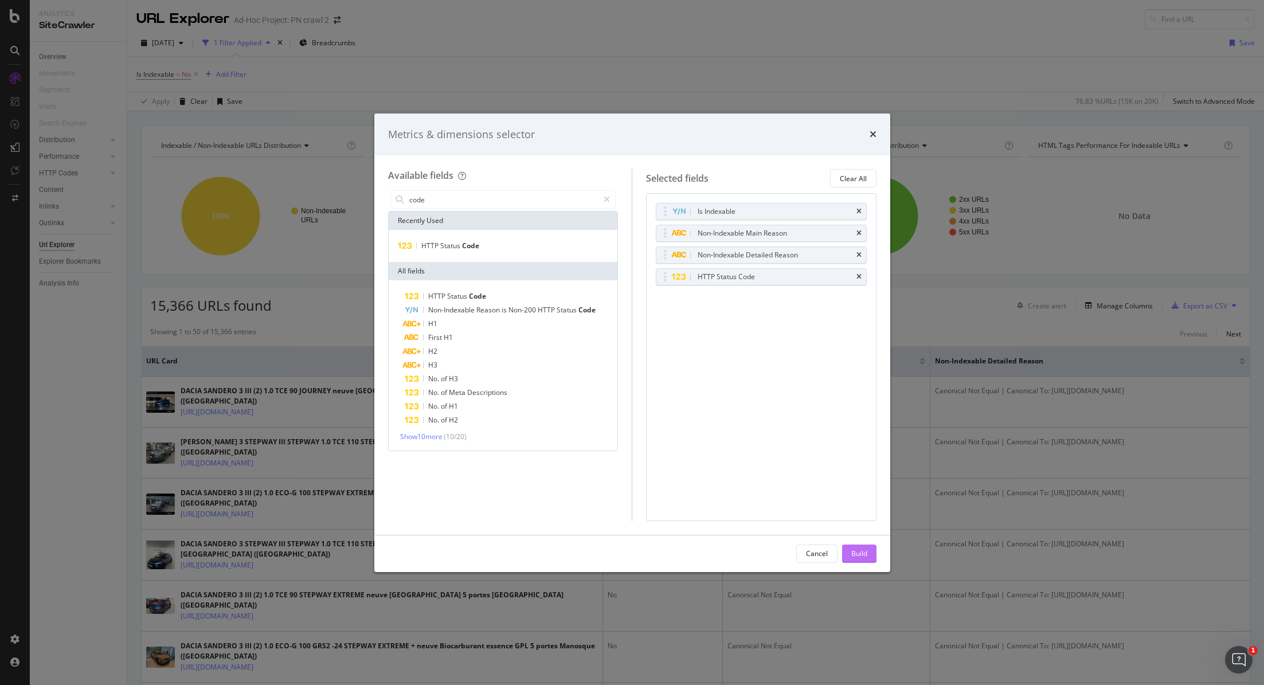
click at [861, 561] on div "Build" at bounding box center [859, 553] width 16 height 17
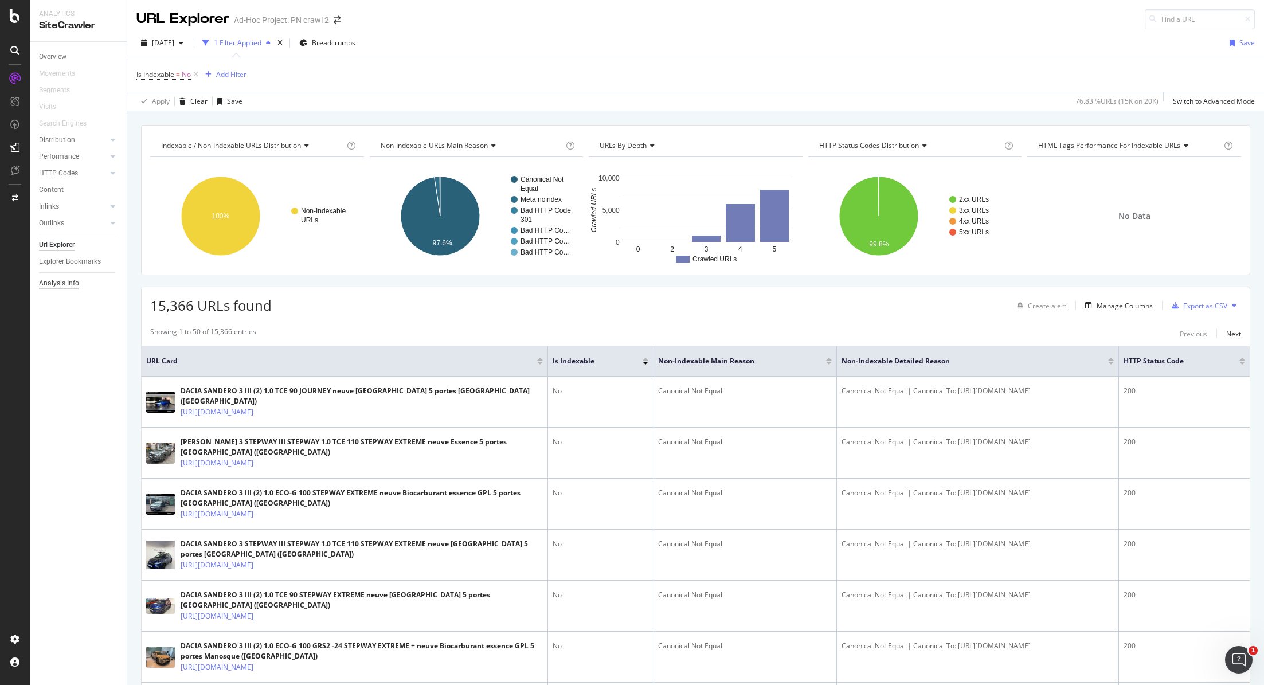
click at [77, 284] on div "Analysis Info" at bounding box center [59, 283] width 40 height 12
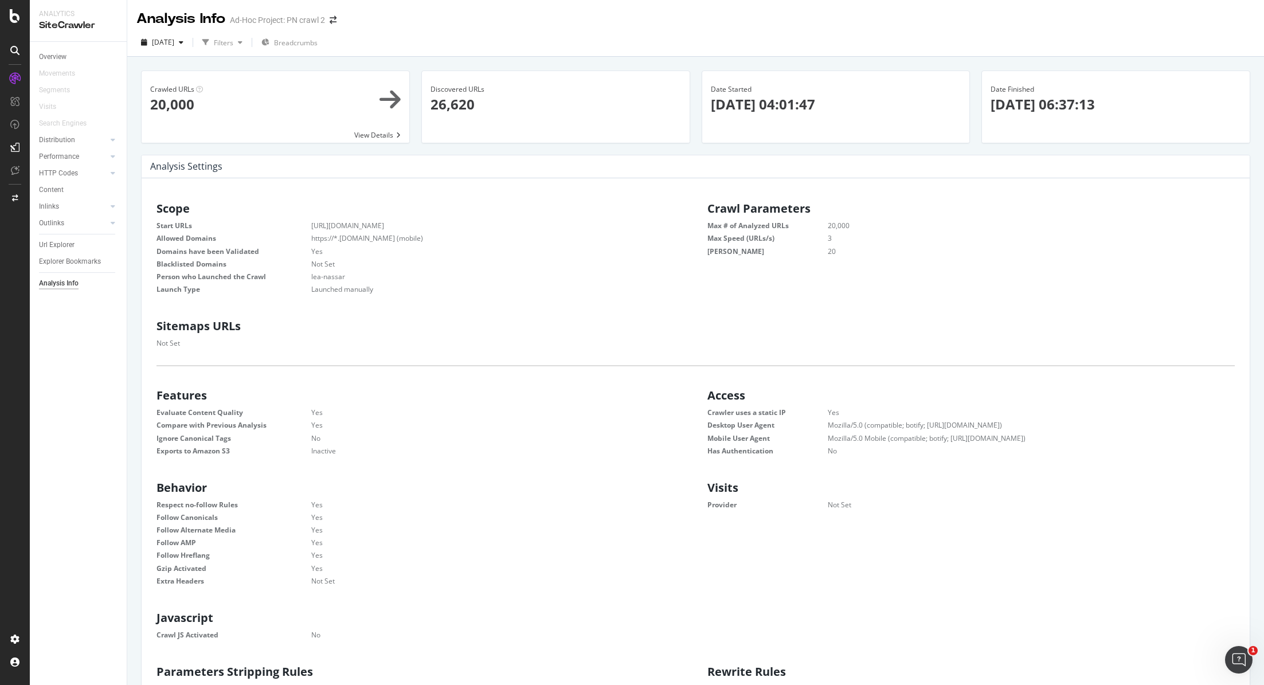
scroll to position [183, 532]
click at [771, 229] on dt "Max # of Analyzed URLs" at bounding box center [767, 226] width 120 height 10
copy dl "Max # of Analyzed URLs"
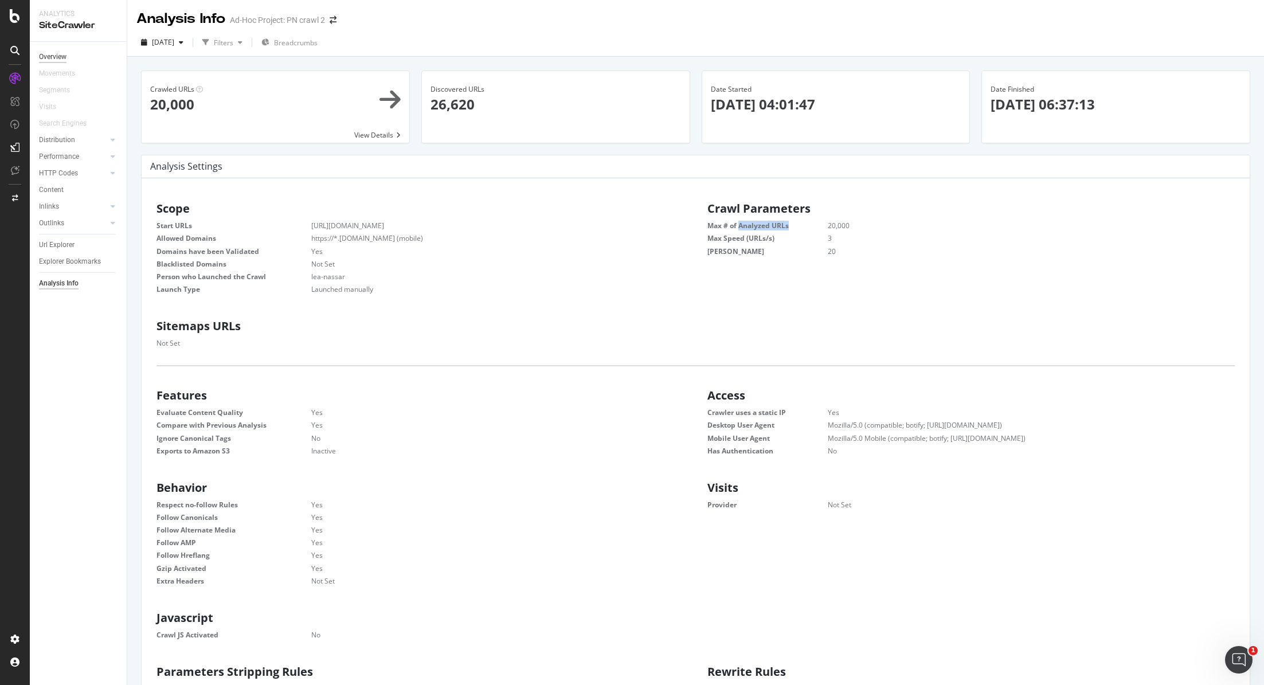
click at [63, 54] on div "Overview" at bounding box center [53, 57] width 28 height 12
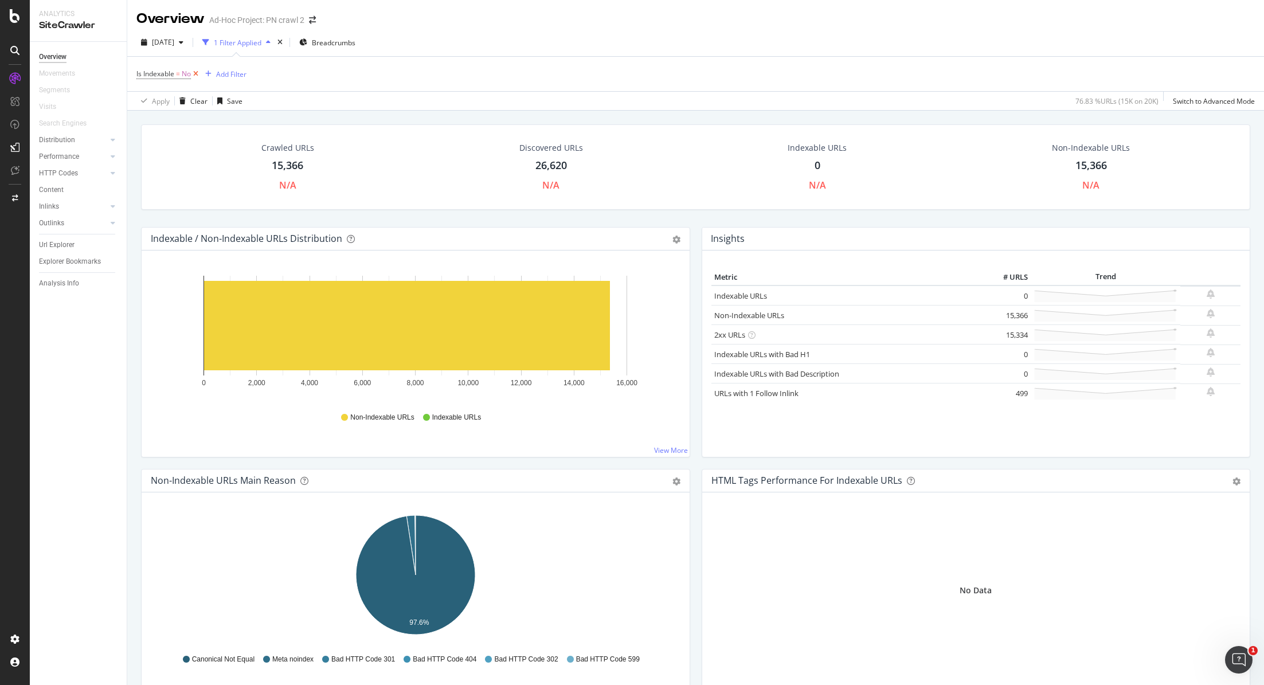
click at [193, 75] on icon at bounding box center [196, 73] width 10 height 11
